Goal: Information Seeking & Learning: Learn about a topic

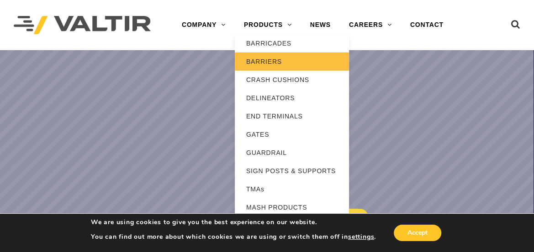
click at [269, 62] on link "BARRIERS" at bounding box center [292, 61] width 114 height 18
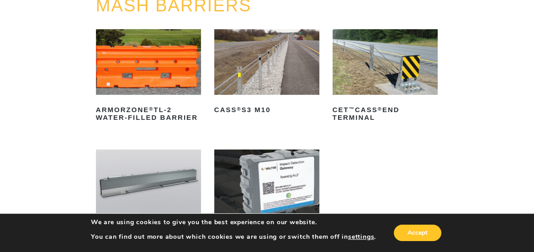
scroll to position [166, 0]
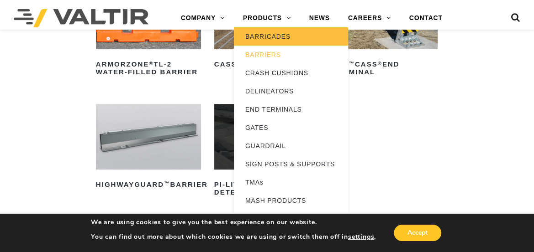
click at [274, 32] on link "BARRICADES" at bounding box center [291, 36] width 114 height 18
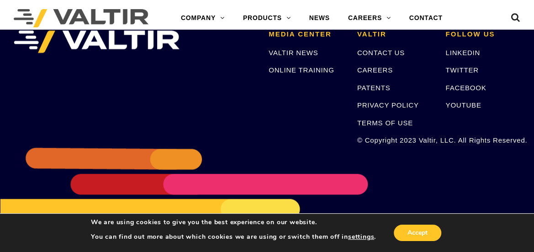
scroll to position [1162, 0]
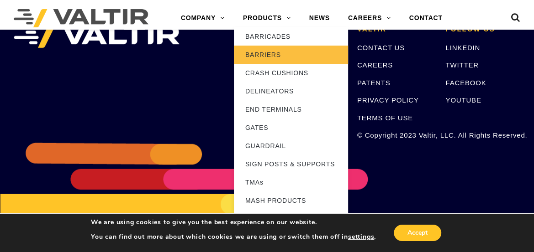
click at [259, 50] on link "BARRIERS" at bounding box center [291, 55] width 114 height 18
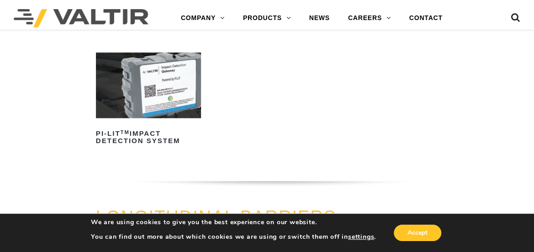
scroll to position [664, 0]
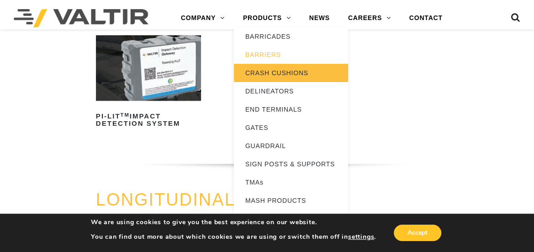
click at [269, 73] on link "CRASH CUSHIONS" at bounding box center [291, 73] width 114 height 18
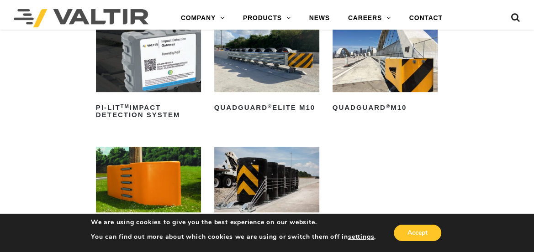
scroll to position [290, 0]
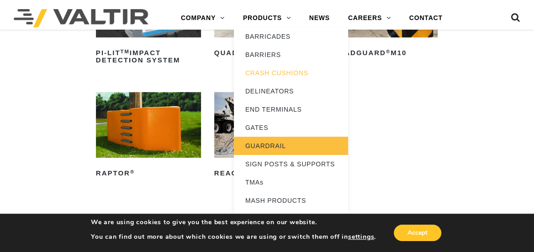
click at [279, 140] on link "GUARDRAIL" at bounding box center [291, 146] width 114 height 18
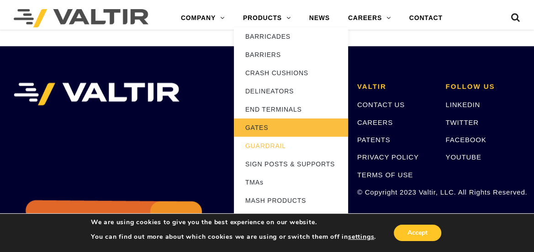
scroll to position [954, 0]
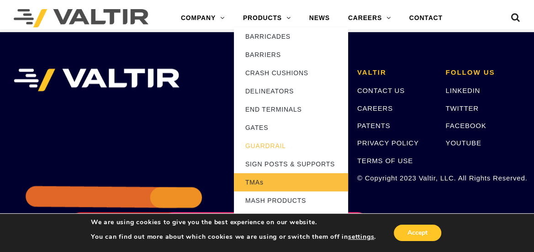
click at [260, 180] on link "TMAs" at bounding box center [291, 182] width 114 height 18
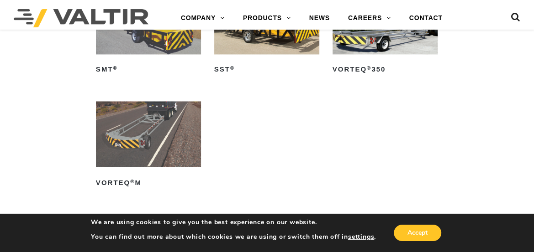
scroll to position [913, 0]
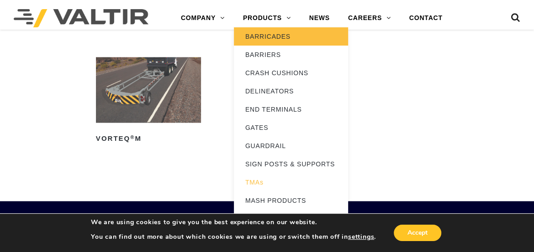
click at [272, 33] on link "BARRICADES" at bounding box center [291, 36] width 114 height 18
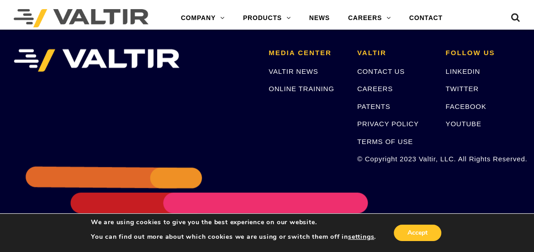
scroll to position [1131, 0]
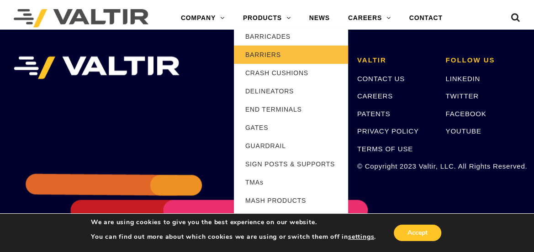
click at [259, 48] on link "BARRIERS" at bounding box center [291, 55] width 114 height 18
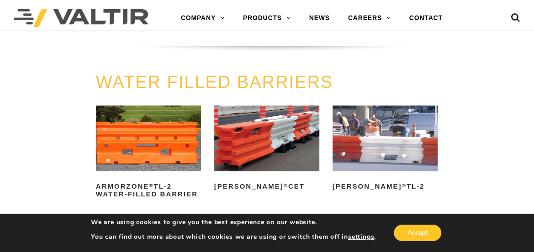
scroll to position [1079, 0]
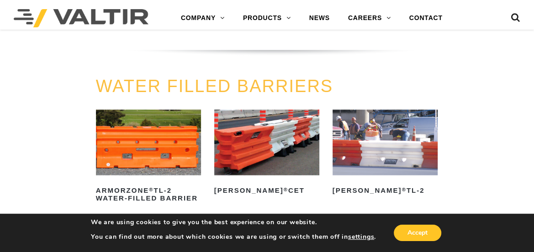
click at [374, 147] on img at bounding box center [384, 143] width 105 height 66
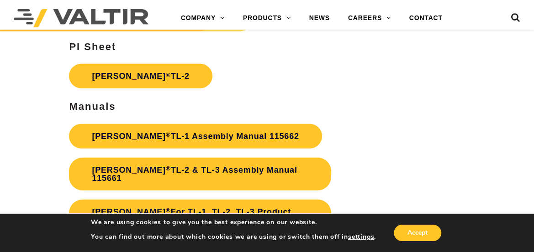
scroll to position [1369, 0]
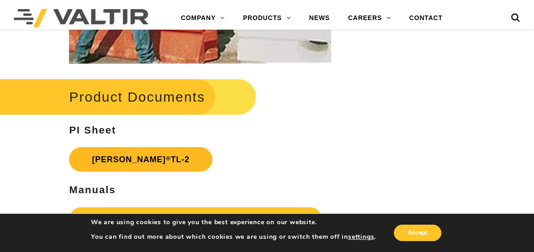
click at [156, 164] on link "Triton Barrier ® TL-2" at bounding box center [140, 159] width 143 height 25
